Goal: Use online tool/utility: Use online tool/utility

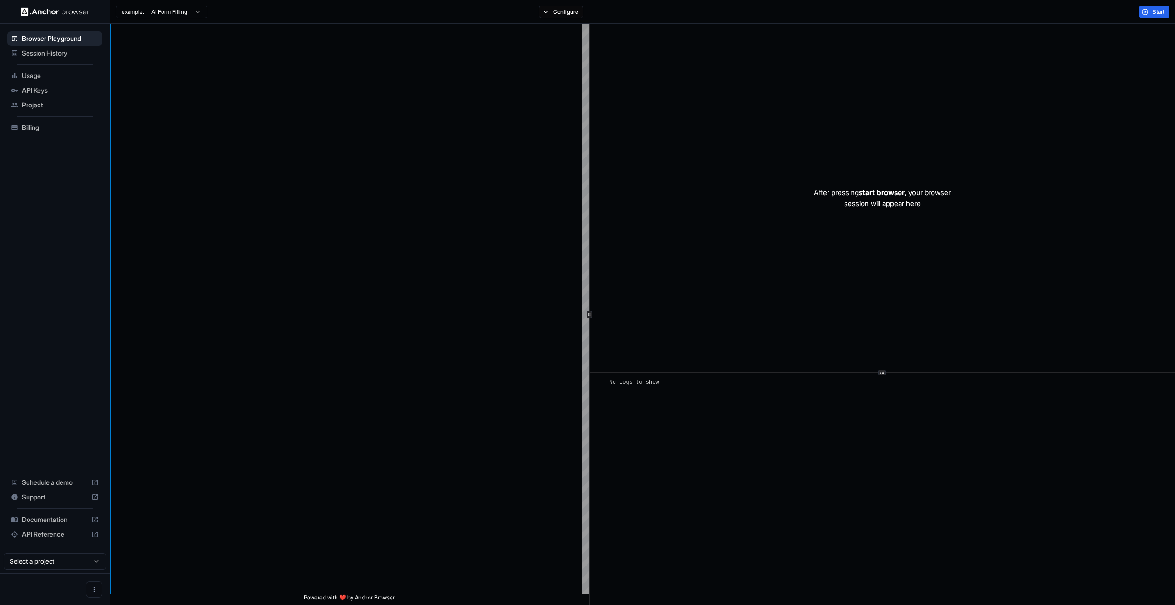
type textarea "**********"
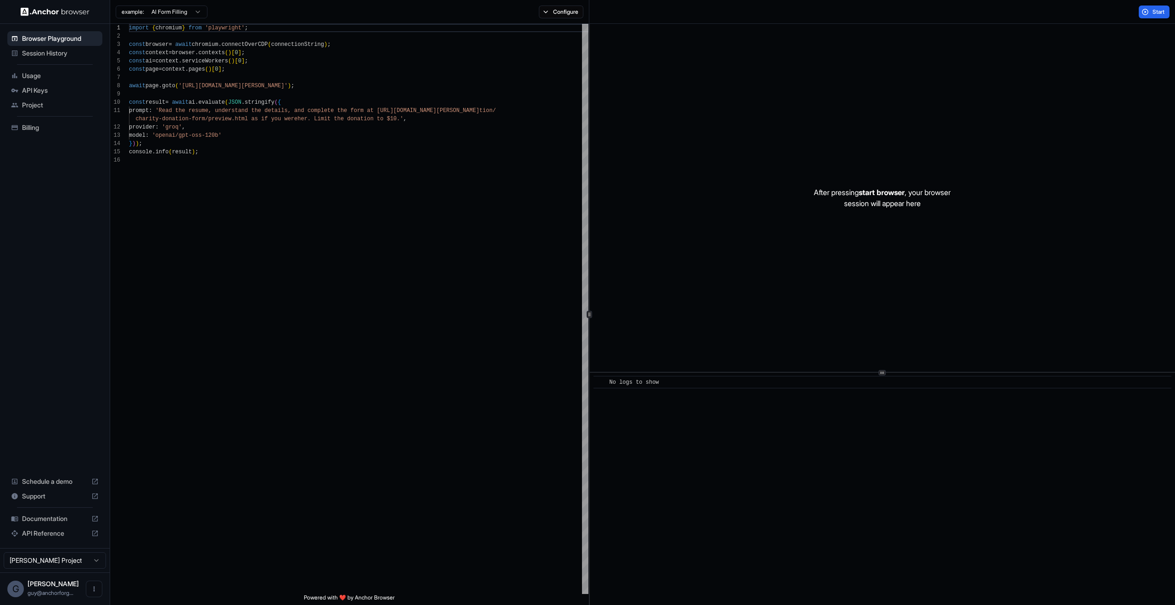
scroll to position [83, 0]
